Goal: Task Accomplishment & Management: Manage account settings

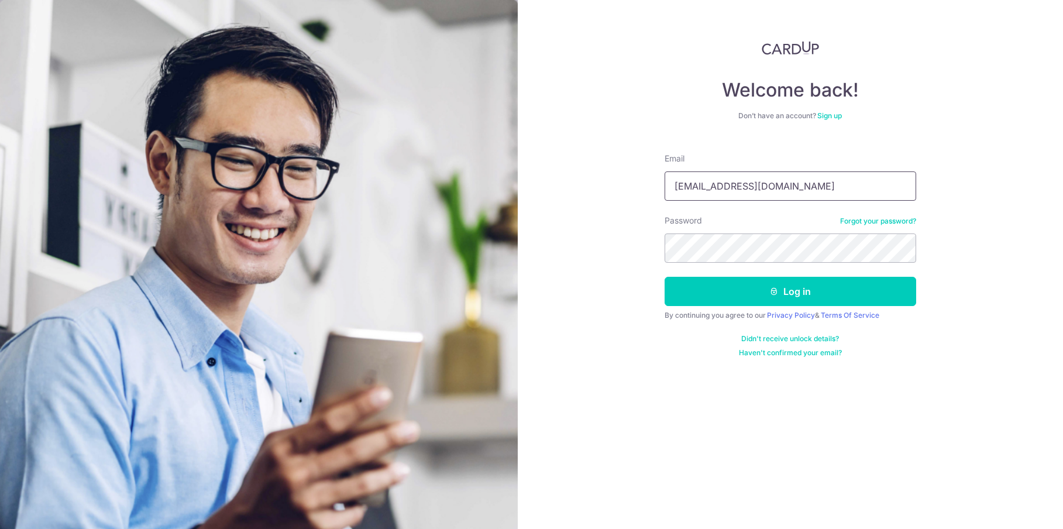
type input "[EMAIL_ADDRESS][DOMAIN_NAME]"
click at [665, 277] on button "Log in" at bounding box center [791, 291] width 252 height 29
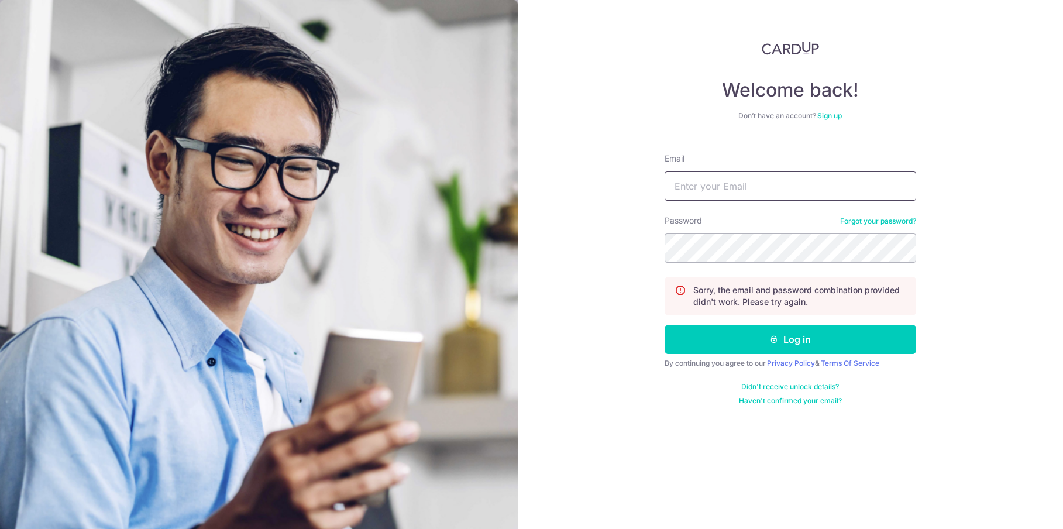
click at [719, 173] on input "Email" at bounding box center [791, 185] width 252 height 29
type input "[EMAIL_ADDRESS][DOMAIN_NAME]"
